Goal: Task Accomplishment & Management: Complete application form

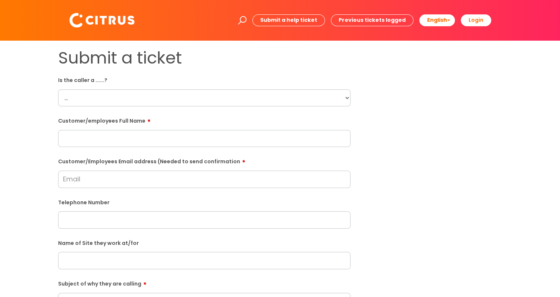
click at [180, 102] on select "... Citrus Customer Citrus Employee [DEMOGRAPHIC_DATA] Supplier" at bounding box center [204, 98] width 292 height 17
click at [104, 92] on select "... Citrus Customer Citrus Employee [DEMOGRAPHIC_DATA] Supplier" at bounding box center [204, 98] width 292 height 17
select select "Citrus Employee"
click at [58, 90] on select "... Citrus Customer Citrus Employee [DEMOGRAPHIC_DATA] Supplier" at bounding box center [204, 98] width 292 height 17
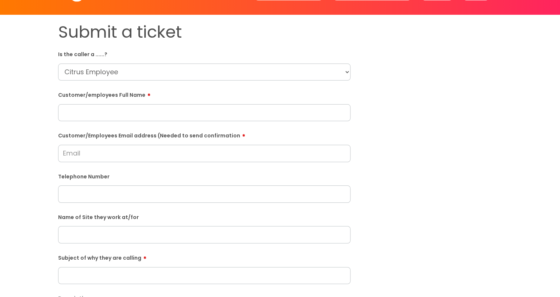
scroll to position [37, 0]
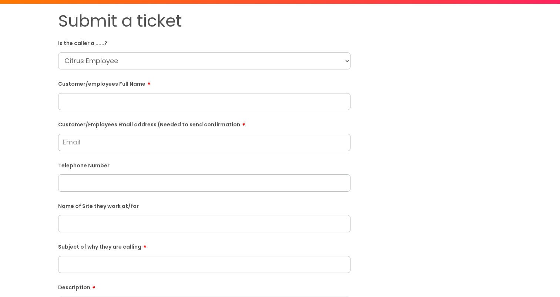
click at [101, 147] on input "text" at bounding box center [204, 223] width 292 height 17
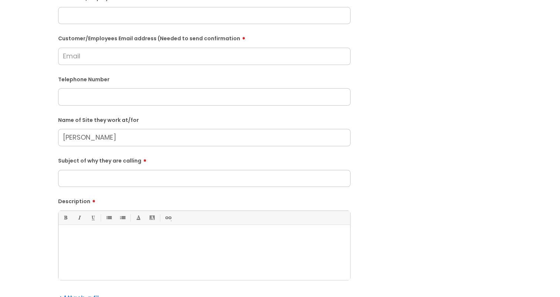
scroll to position [148, 0]
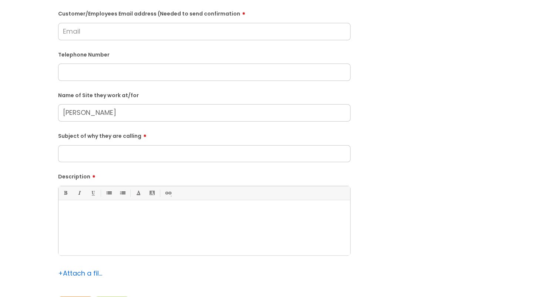
type input "[PERSON_NAME]"
click at [92, 147] on input "Subject of why they are calling" at bounding box center [204, 153] width 292 height 17
type input "Absence"
click at [94, 147] on p at bounding box center [204, 213] width 280 height 7
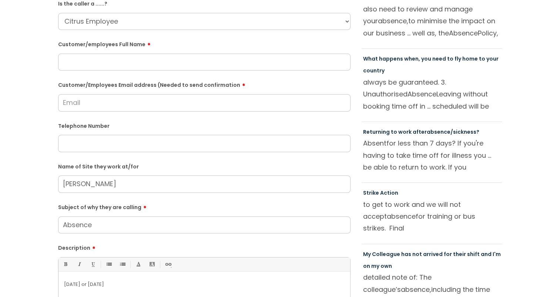
scroll to position [37, 0]
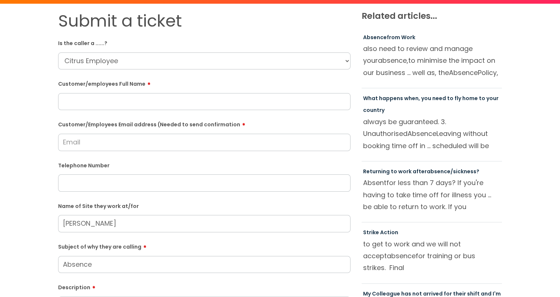
click at [100, 98] on input "text" at bounding box center [204, 101] width 292 height 17
paste input "[PERSON_NAME]"
type input "[PERSON_NAME]"
click at [168, 142] on input "Customer/Employees Email address (Needed to send confirmation" at bounding box center [204, 142] width 292 height 17
type input "[EMAIL_ADDRESS][DOMAIN_NAME]"
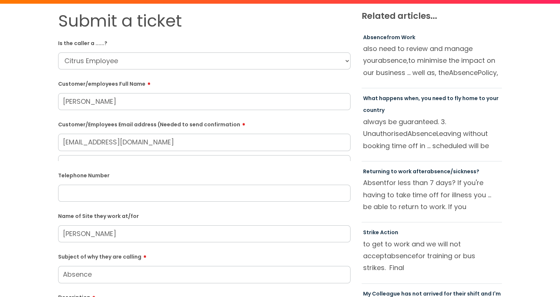
click at [92, 147] on div "Telephone Number" at bounding box center [204, 185] width 292 height 33
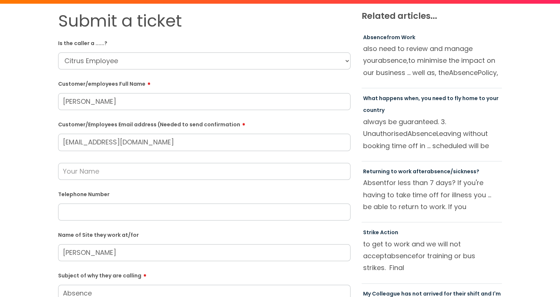
click at [99, 147] on input "text" at bounding box center [204, 171] width 292 height 17
click at [194, 147] on div "Telephone Number" at bounding box center [204, 204] width 292 height 33
click at [146, 147] on input "text" at bounding box center [204, 212] width 292 height 17
paste input "07507 987523"
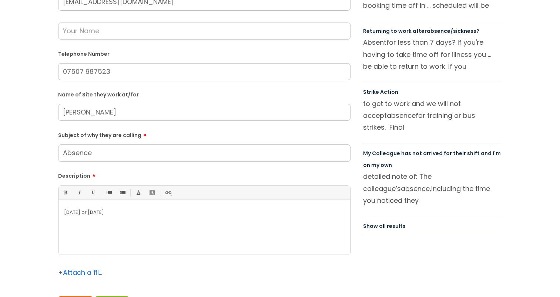
scroll to position [222, 0]
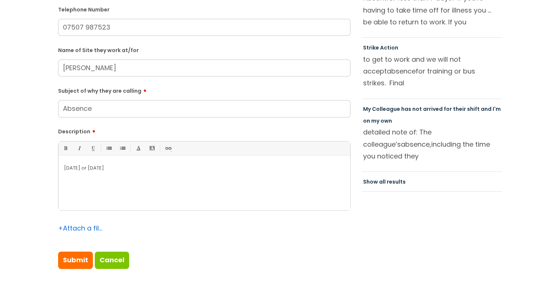
type input "07507 987523"
click at [62, 147] on div "[DATE] or [DATE]" at bounding box center [203, 184] width 291 height 51
drag, startPoint x: 183, startPoint y: 169, endPoint x: 188, endPoint y: 178, distance: 9.9
click at [183, 147] on p "She will not be able to do the cleaning job tonight due to the bad weather. She…" at bounding box center [204, 168] width 280 height 7
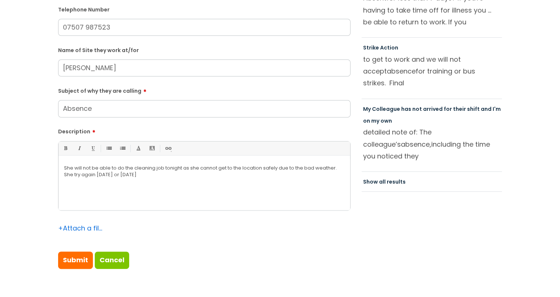
click at [74, 147] on p "She will not be able to do the cleaning job tonight as she cannot get to the lo…" at bounding box center [204, 171] width 280 height 13
click at [138, 147] on p "She will not be able to do the cleaning job tonight as she cannot get to the lo…" at bounding box center [204, 171] width 280 height 13
click at [163, 147] on p "She will not be able to do the cleaning job tonight as she cannot get to the lo…" at bounding box center [204, 171] width 280 height 13
drag, startPoint x: 166, startPoint y: 178, endPoint x: 56, endPoint y: 167, distance: 110.7
click at [56, 147] on div "Submit a ticket Is the caller a ......? ... Citrus Customer Citrus Employee [DE…" at bounding box center [204, 53] width 303 height 455
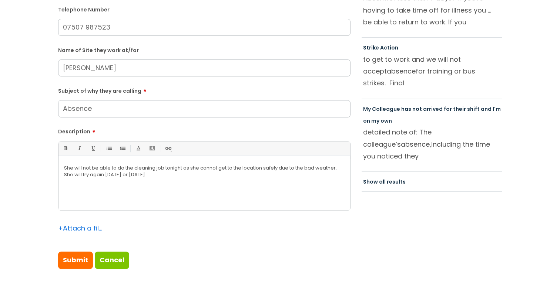
copy p "She will not be able to do the cleaning job tonight as she cannot get to the lo…"
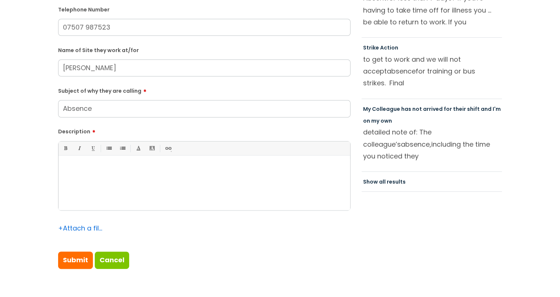
click at [111, 147] on p at bounding box center [204, 168] width 280 height 7
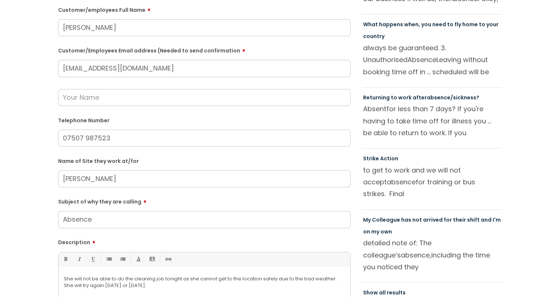
scroll to position [0, 0]
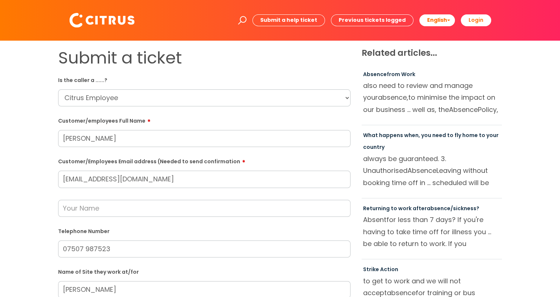
click at [121, 147] on input "text" at bounding box center [204, 208] width 292 height 17
type input "V"
click at [26, 147] on div "Submit a ticket Is the caller a ......? ... Citrus Customer Citrus Employee [DE…" at bounding box center [279, 275] width 545 height 455
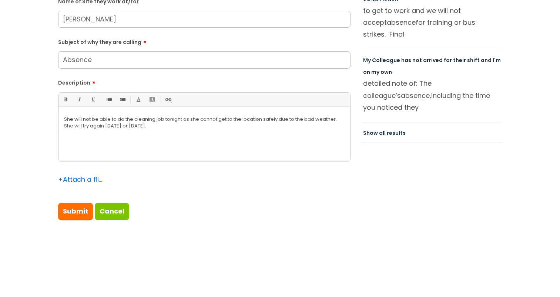
scroll to position [296, 0]
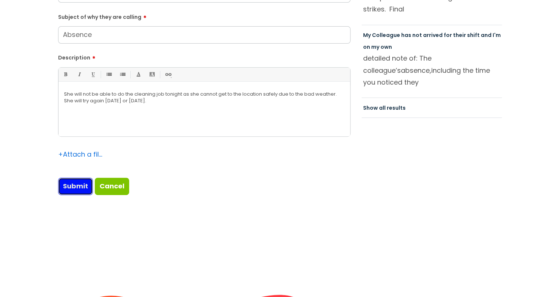
click at [65, 147] on input "Submit" at bounding box center [75, 186] width 35 height 17
type input "Please Wait..."
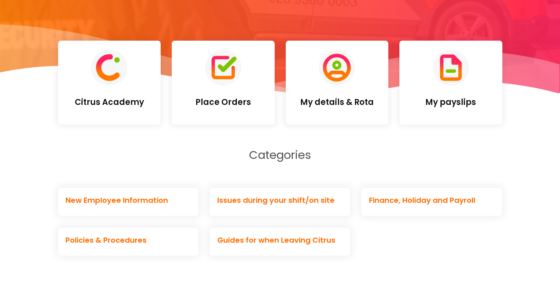
scroll to position [185, 0]
